Goal: Entertainment & Leisure: Consume media (video, audio)

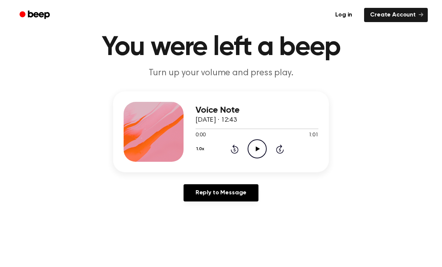
scroll to position [26, 0]
click at [263, 142] on circle at bounding box center [257, 148] width 18 height 18
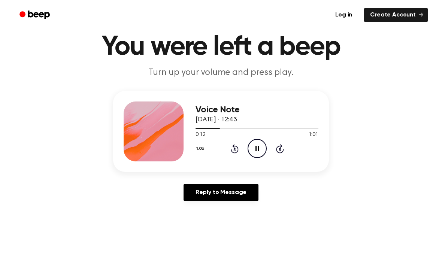
click at [255, 146] on icon "Pause Audio" at bounding box center [256, 148] width 19 height 19
click at [230, 151] on icon "Rewind 5 seconds" at bounding box center [234, 149] width 8 height 10
click at [262, 141] on icon "Play Audio" at bounding box center [256, 148] width 19 height 19
click at [249, 153] on circle at bounding box center [257, 148] width 18 height 18
click at [258, 144] on icon "Play Audio" at bounding box center [256, 148] width 19 height 19
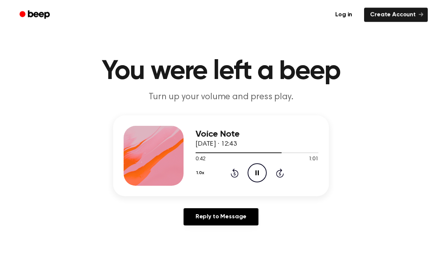
scroll to position [0, 0]
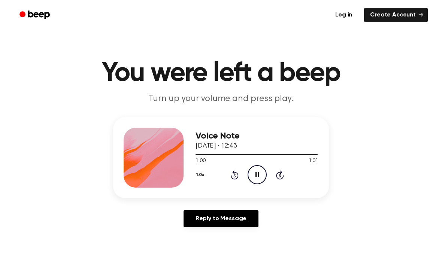
click at [257, 175] on icon at bounding box center [256, 174] width 3 height 5
click at [321, 200] on div "Voice Note [DATE] · 12:43 1:00 1:01 Your browser does not support the [object O…" at bounding box center [221, 175] width 424 height 116
click at [254, 180] on icon "Play Audio" at bounding box center [256, 174] width 19 height 19
click at [255, 174] on icon "Play Audio" at bounding box center [256, 174] width 19 height 19
click at [279, 187] on div "Voice Note 12 September 2025 · 12:41 0:11 0:39 Your browser does not support th…" at bounding box center [256, 158] width 123 height 60
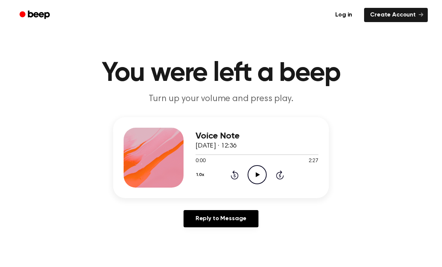
click at [257, 175] on icon at bounding box center [257, 174] width 4 height 5
